Goal: Transaction & Acquisition: Purchase product/service

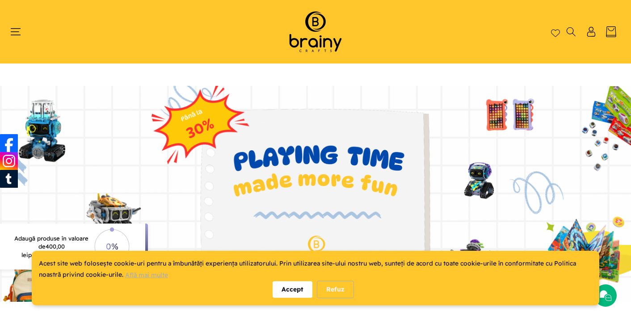
click at [295, 287] on div "Accept" at bounding box center [292, 289] width 40 height 17
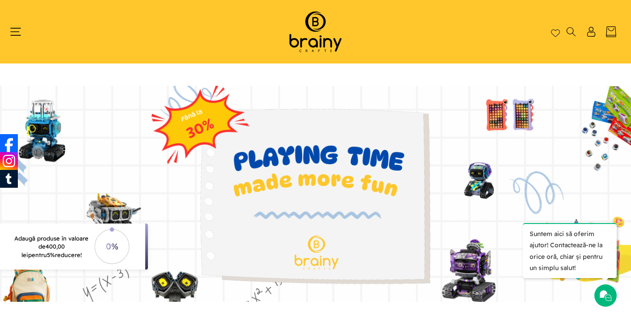
click at [16, 27] on icon "Meniu" at bounding box center [15, 31] width 11 height 11
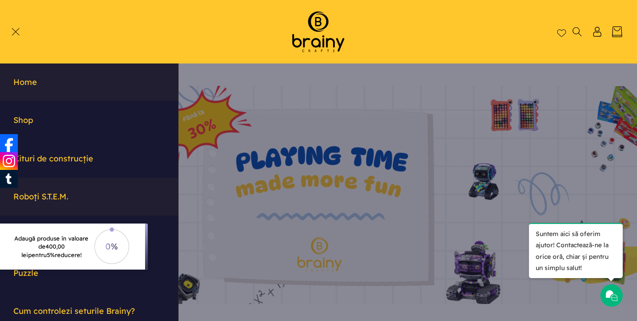
click at [44, 193] on link "Roboți S.T.E.M." at bounding box center [89, 196] width 178 height 37
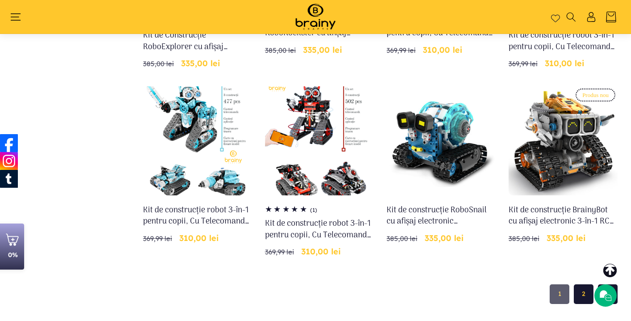
scroll to position [763, 0]
